Goal: Task Accomplishment & Management: Manage account settings

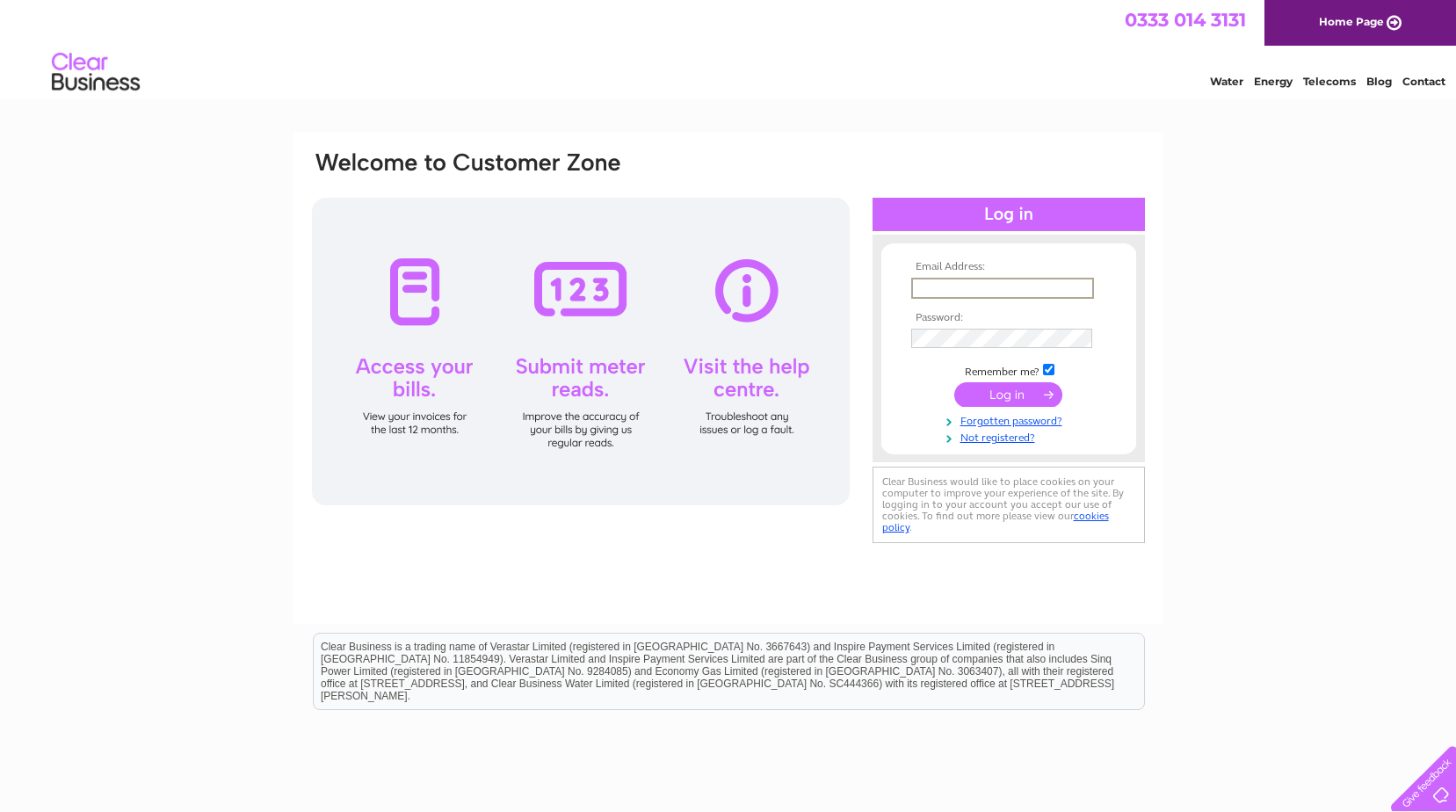
type input "[EMAIL_ADDRESS][DOMAIN_NAME]"
click at [1004, 391] on input "submit" at bounding box center [1009, 392] width 108 height 25
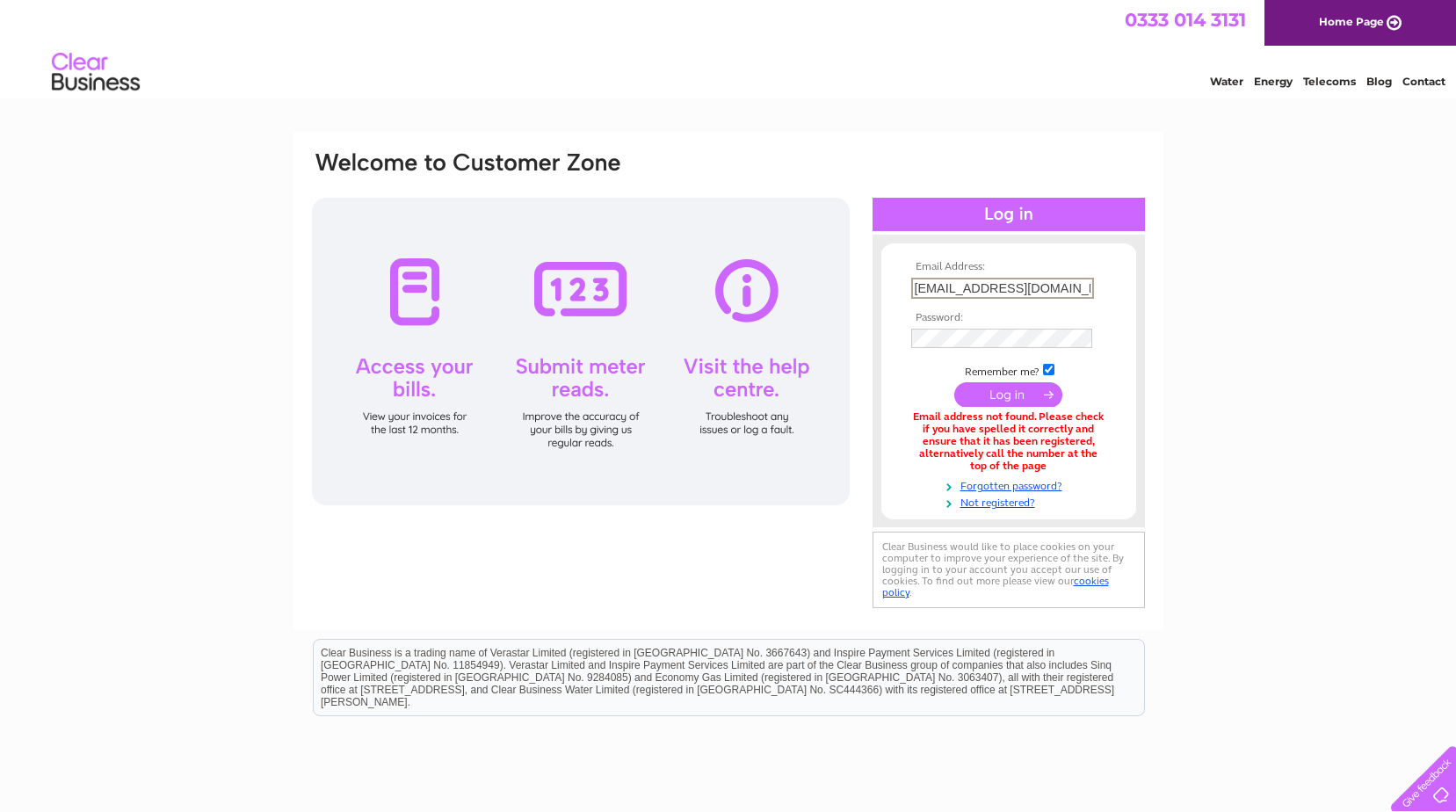
drag, startPoint x: 1080, startPoint y: 289, endPoint x: 717, endPoint y: 299, distance: 363.1
click at [717, 299] on div "Email Address: [EMAIL_ADDRESS][DOMAIN_NAME] Password:" at bounding box center [729, 380] width 837 height 462
click at [922, 344] on td at bounding box center [1009, 338] width 204 height 28
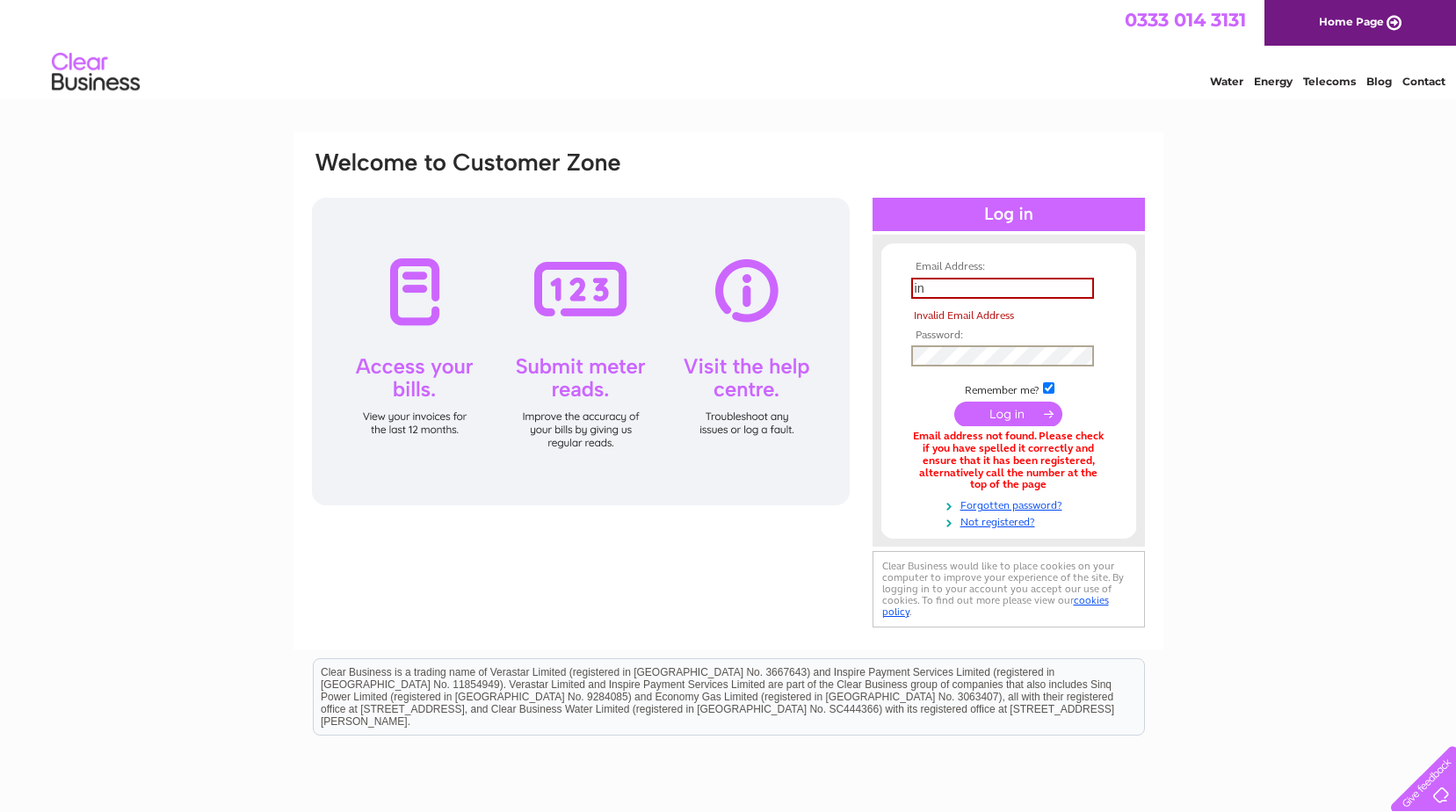
click at [953, 287] on input "in" at bounding box center [1003, 288] width 183 height 21
type input "sales@cilfiegansawmill.co.uk"
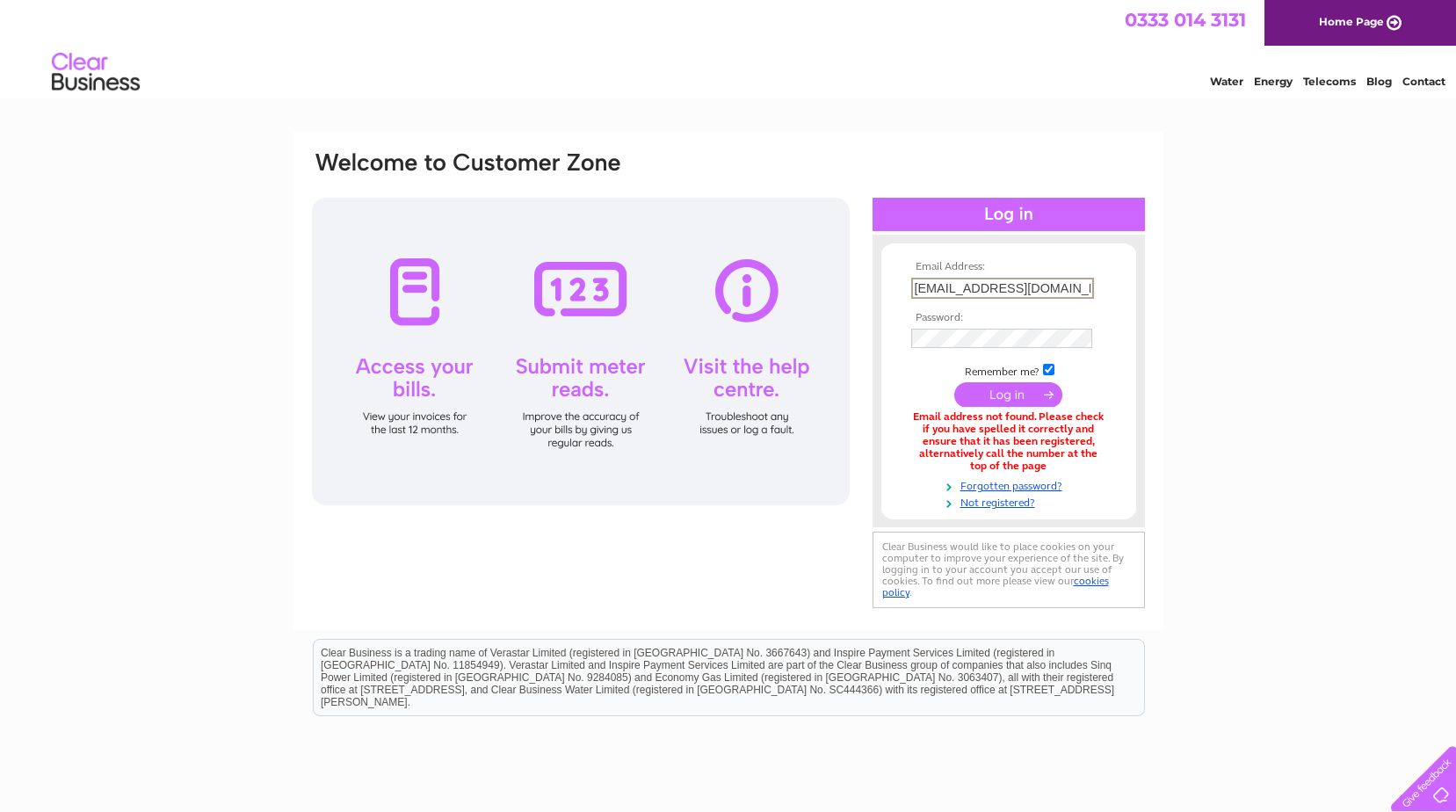
drag, startPoint x: 1088, startPoint y: 288, endPoint x: 840, endPoint y: 264, distance: 249.2
click at [840, 264] on div "Email Address: sales@cilfiegansawmill.co.uk Password:" at bounding box center [729, 380] width 837 height 462
drag, startPoint x: 1086, startPoint y: 289, endPoint x: 848, endPoint y: 292, distance: 238.0
click at [863, 289] on div "Email Address: sales@cilfiegansawmill.co.uk Password:" at bounding box center [729, 380] width 837 height 462
type input "info@cilfiegansawmill.com"
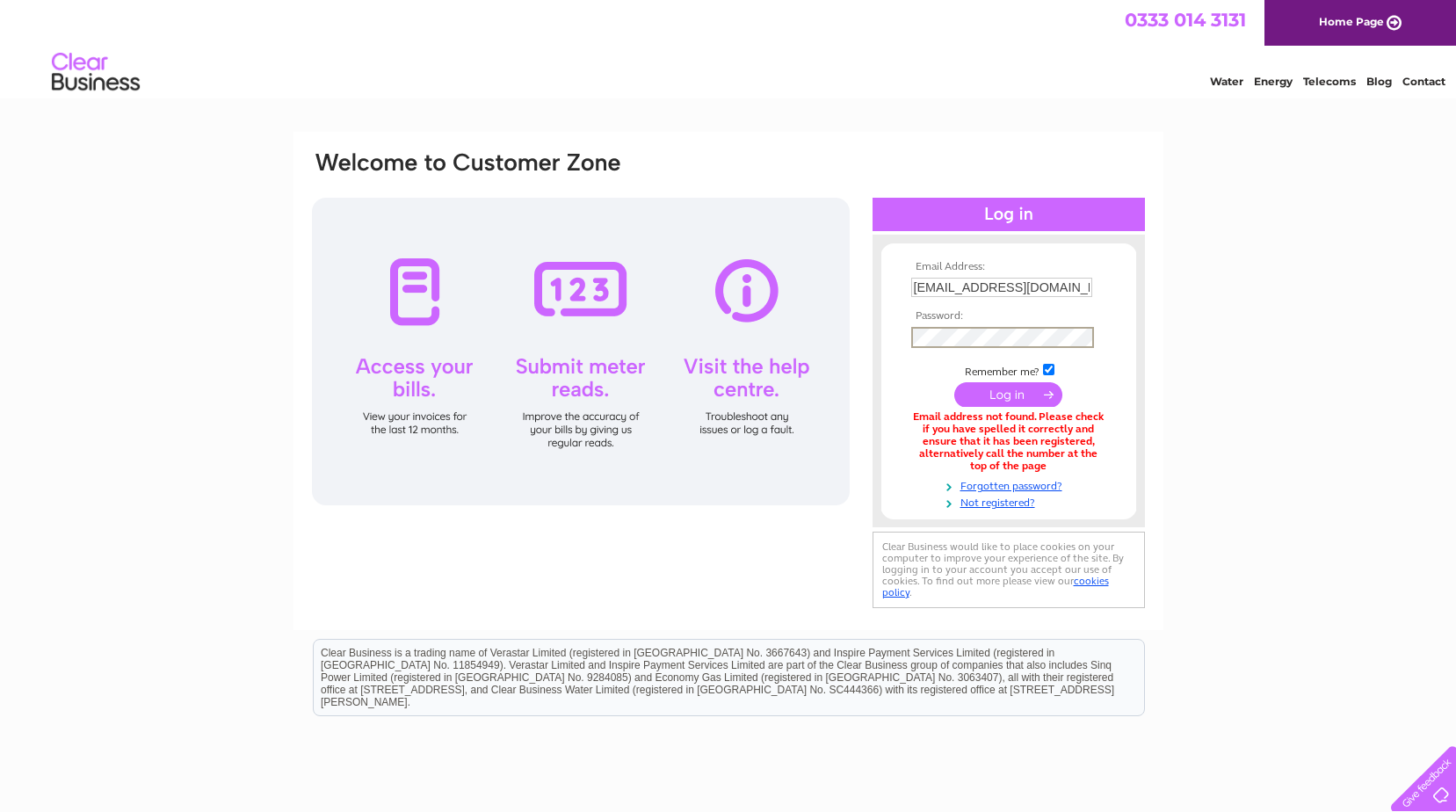
click at [1009, 396] on input "submit" at bounding box center [1009, 394] width 108 height 25
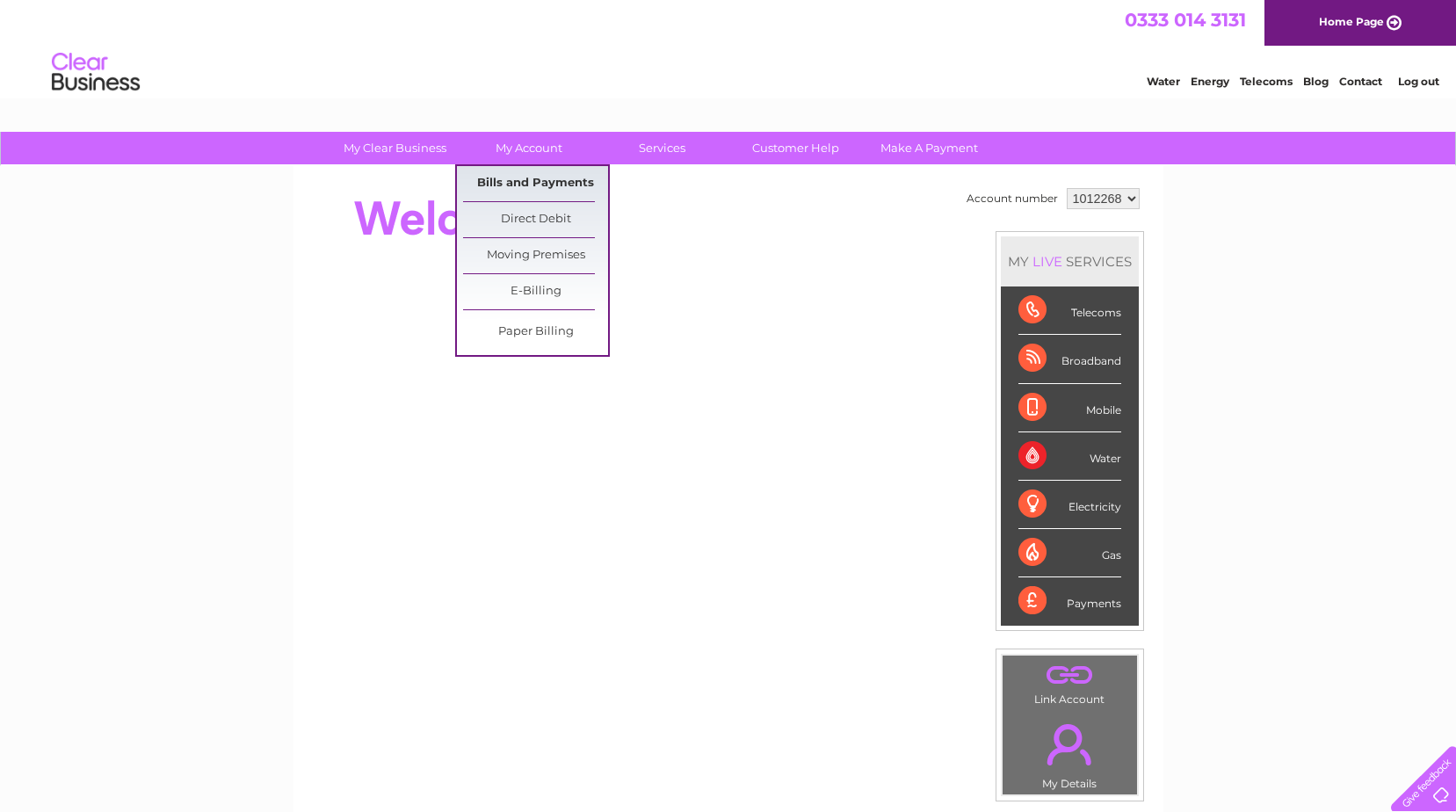
click at [513, 182] on link "Bills and Payments" at bounding box center [535, 184] width 145 height 35
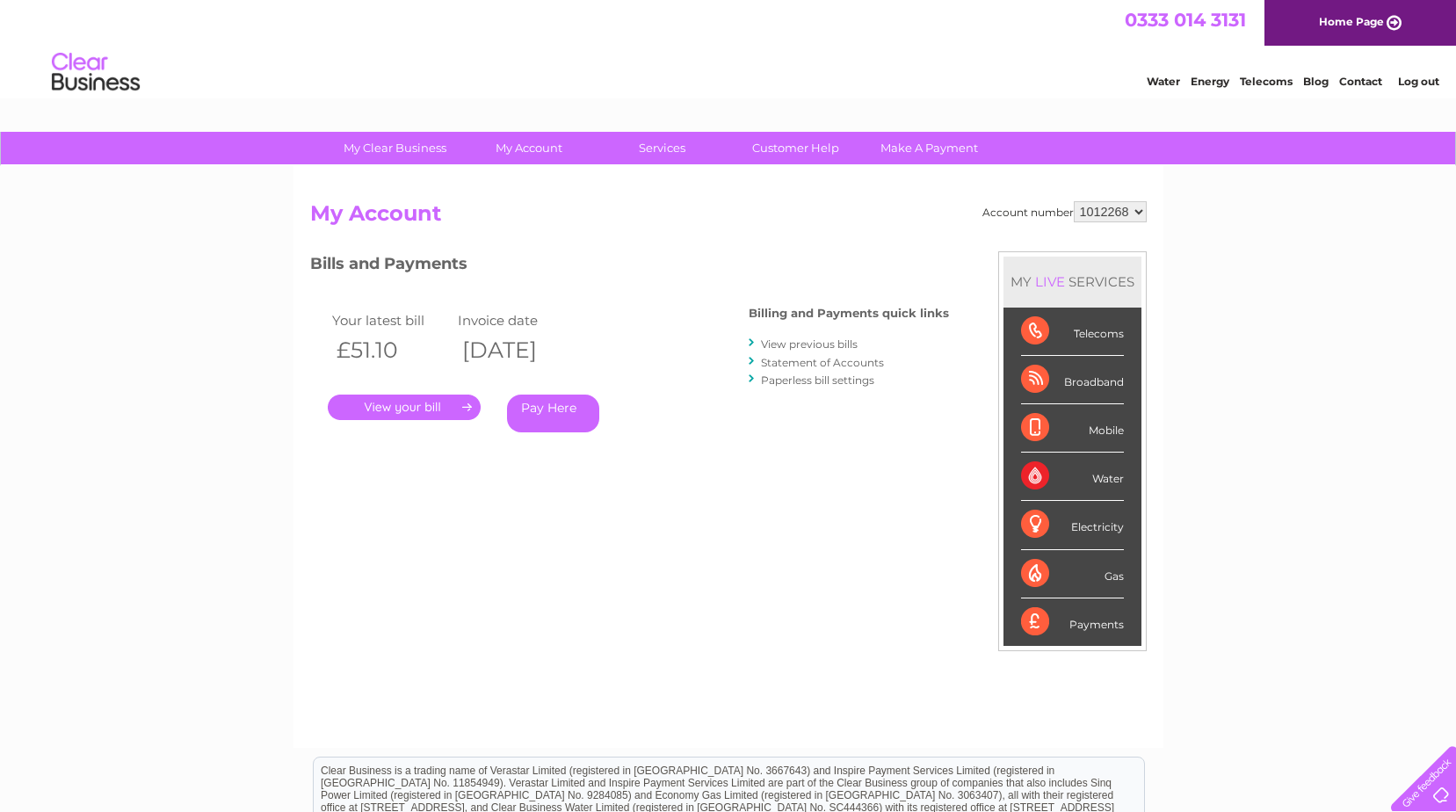
click at [393, 405] on link "." at bounding box center [405, 407] width 153 height 26
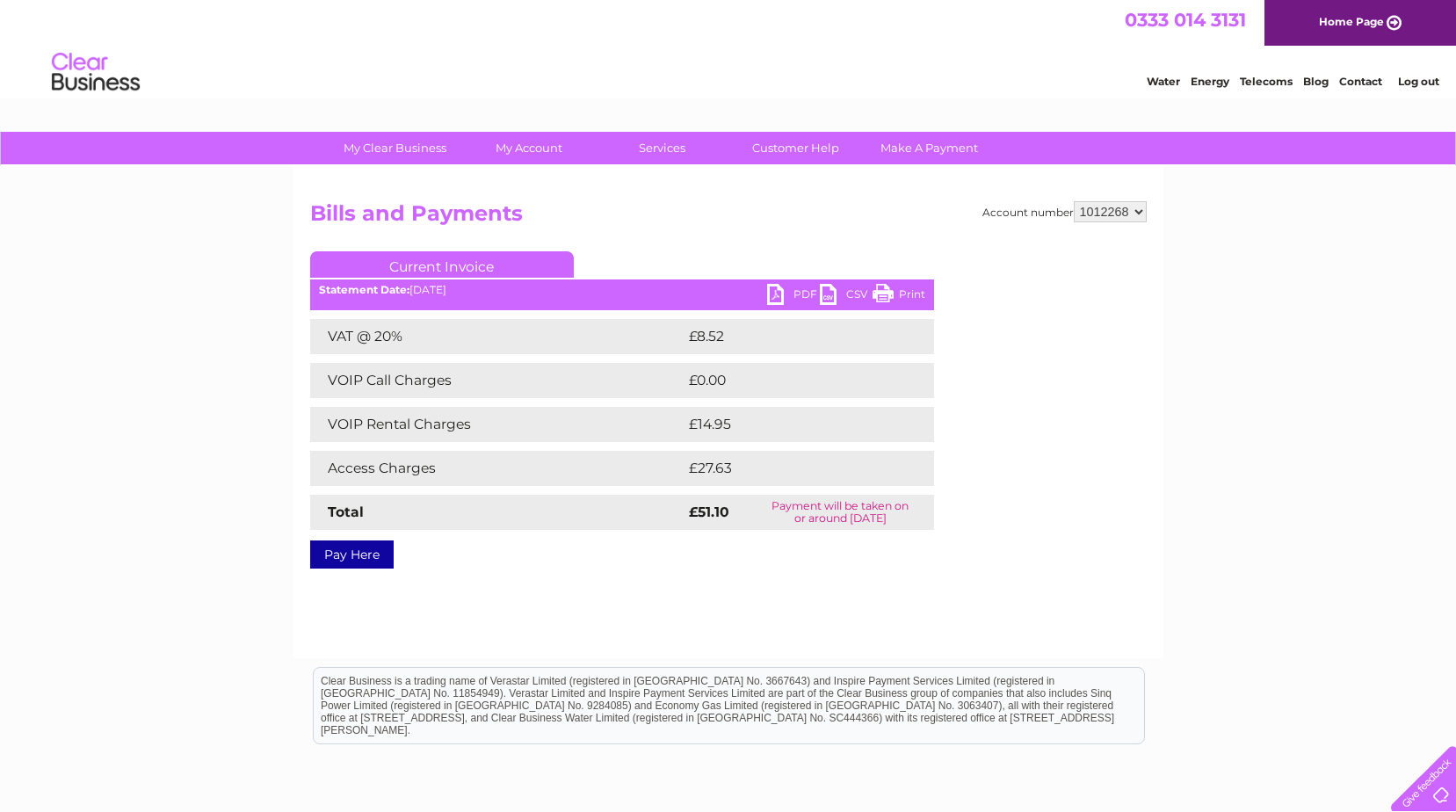
click at [775, 286] on link "PDF" at bounding box center [794, 297] width 53 height 26
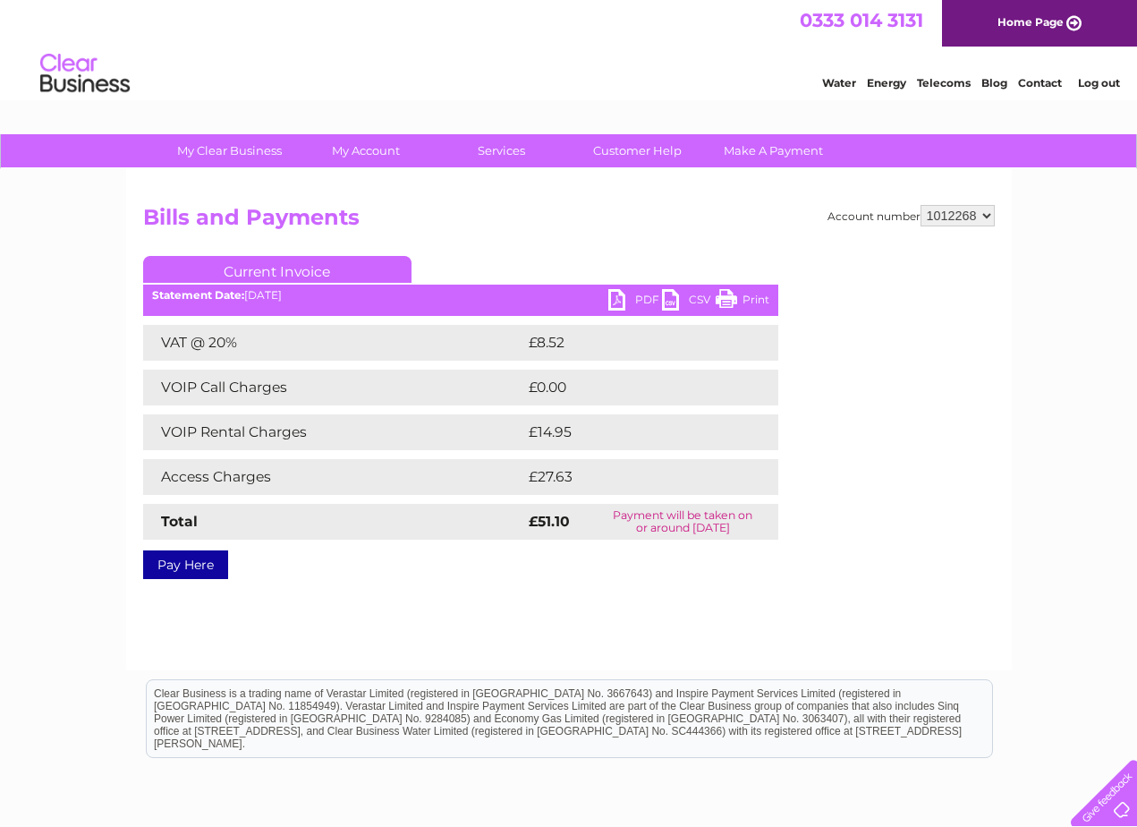
click at [1109, 76] on link "Log out" at bounding box center [1099, 82] width 42 height 13
